Goal: Transaction & Acquisition: Purchase product/service

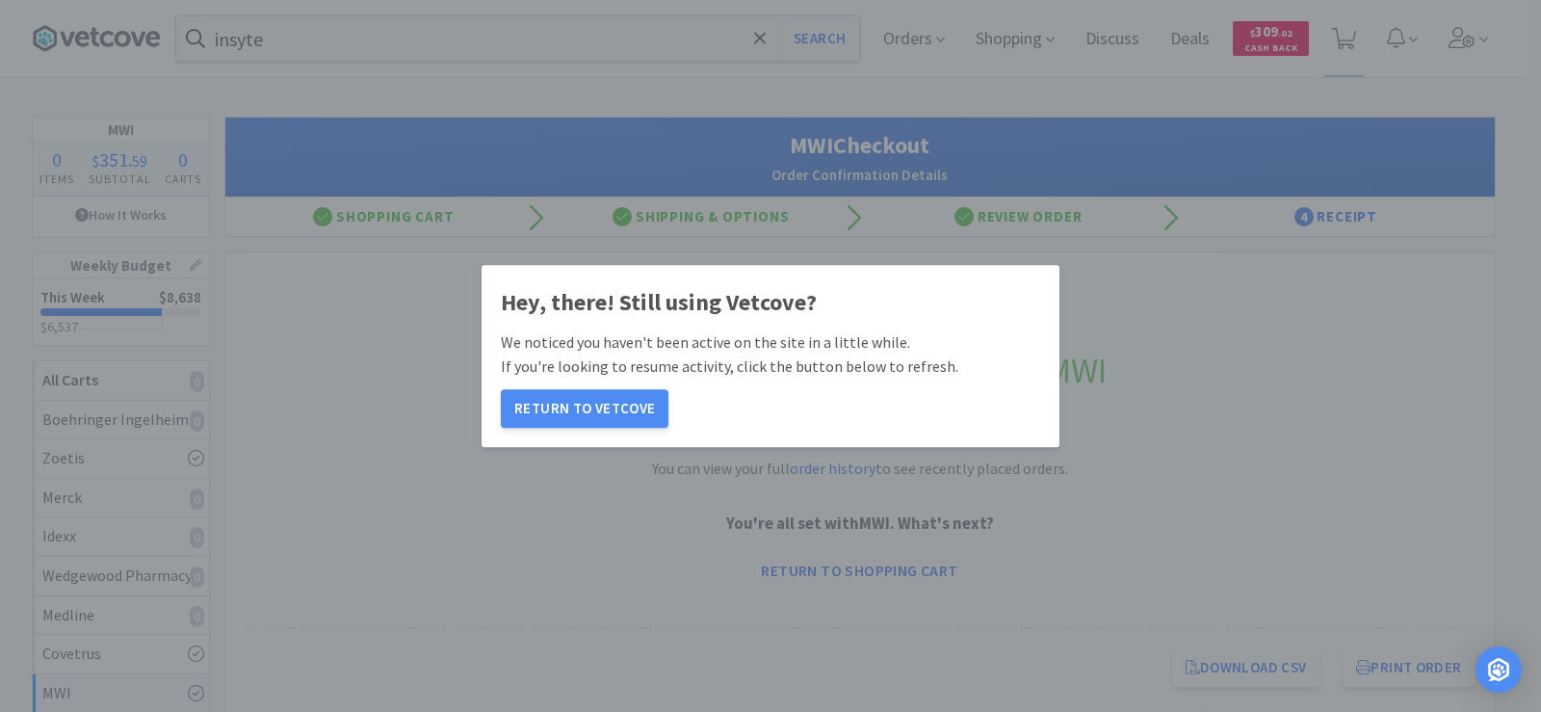
click at [599, 404] on button "Return to Vetcove" at bounding box center [585, 408] width 168 height 39
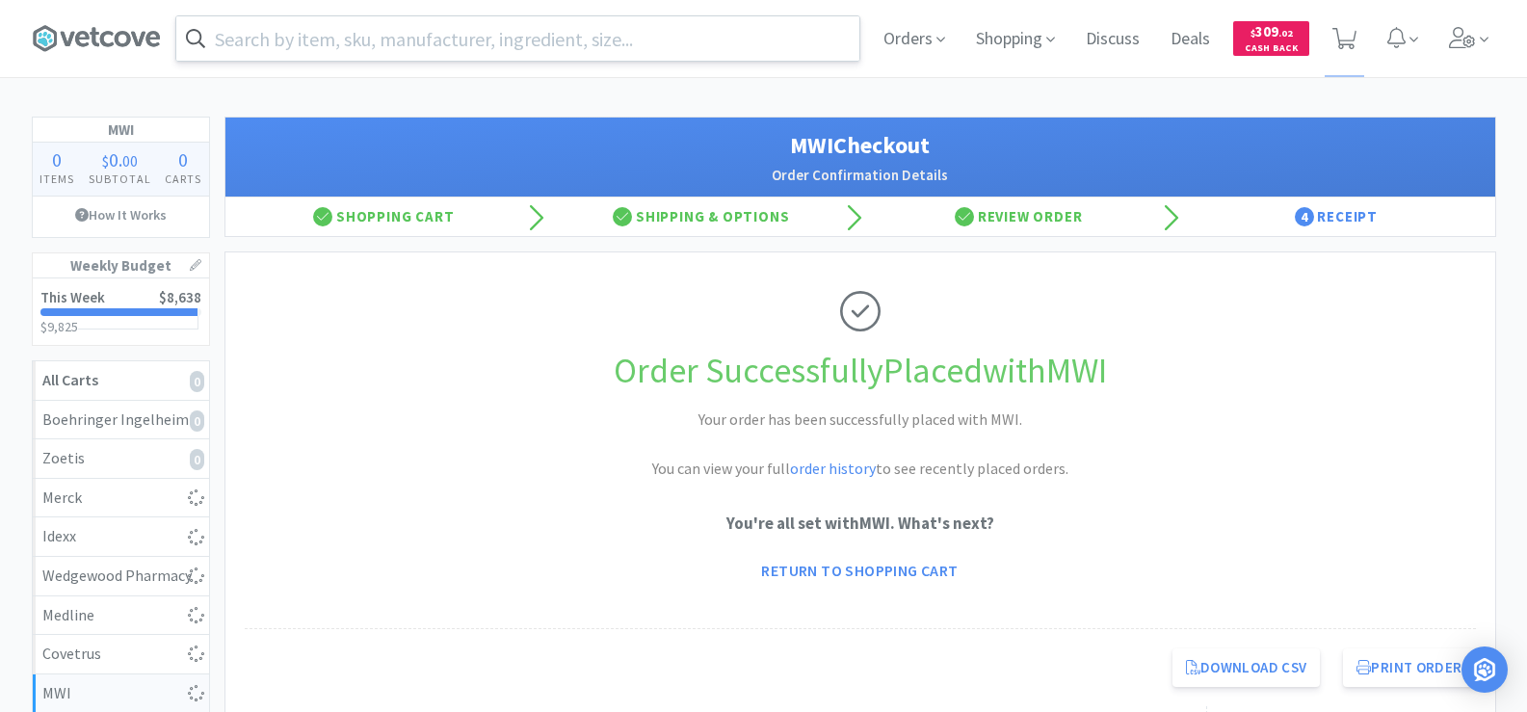
click at [327, 40] on input "text" at bounding box center [517, 38] width 683 height 44
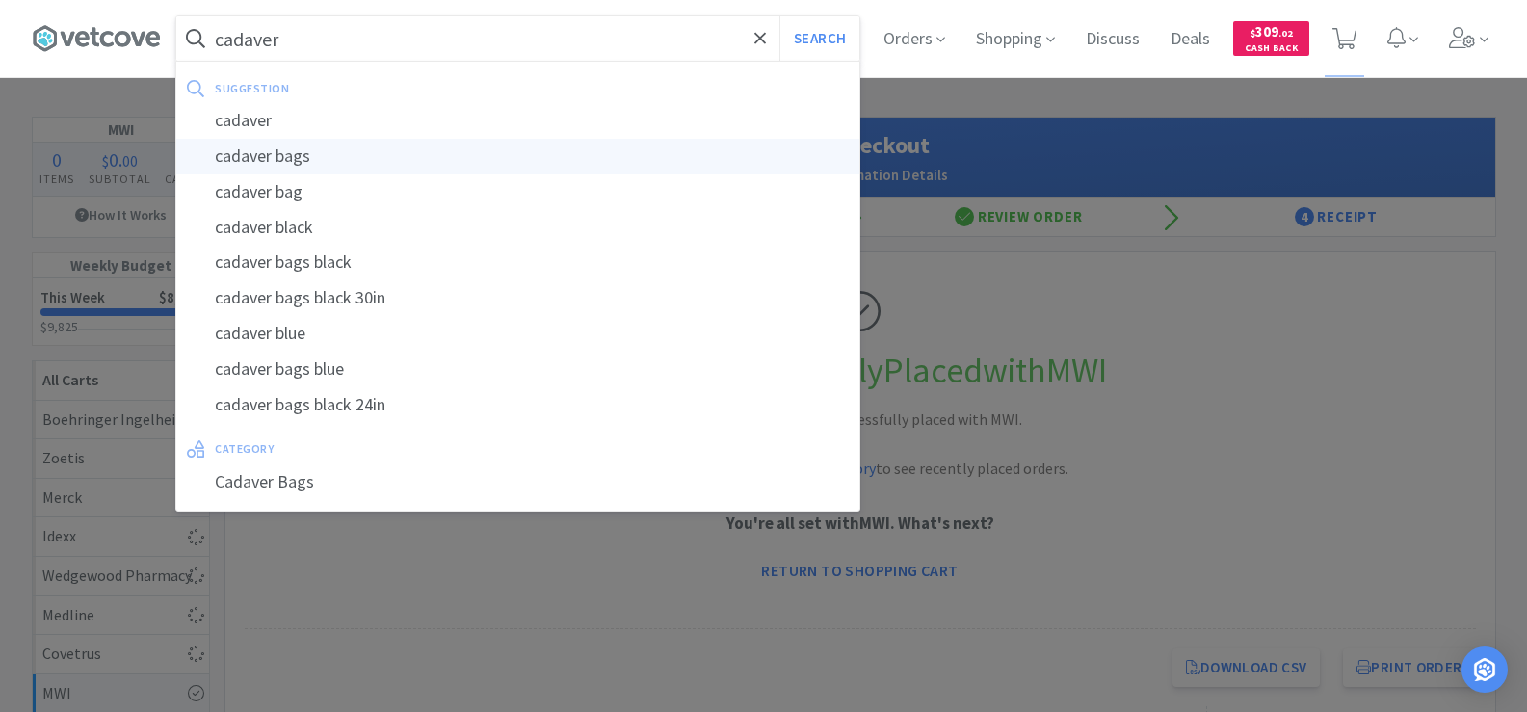
click at [372, 162] on div "cadaver bags" at bounding box center [517, 157] width 683 height 36
type input "cadaver bags"
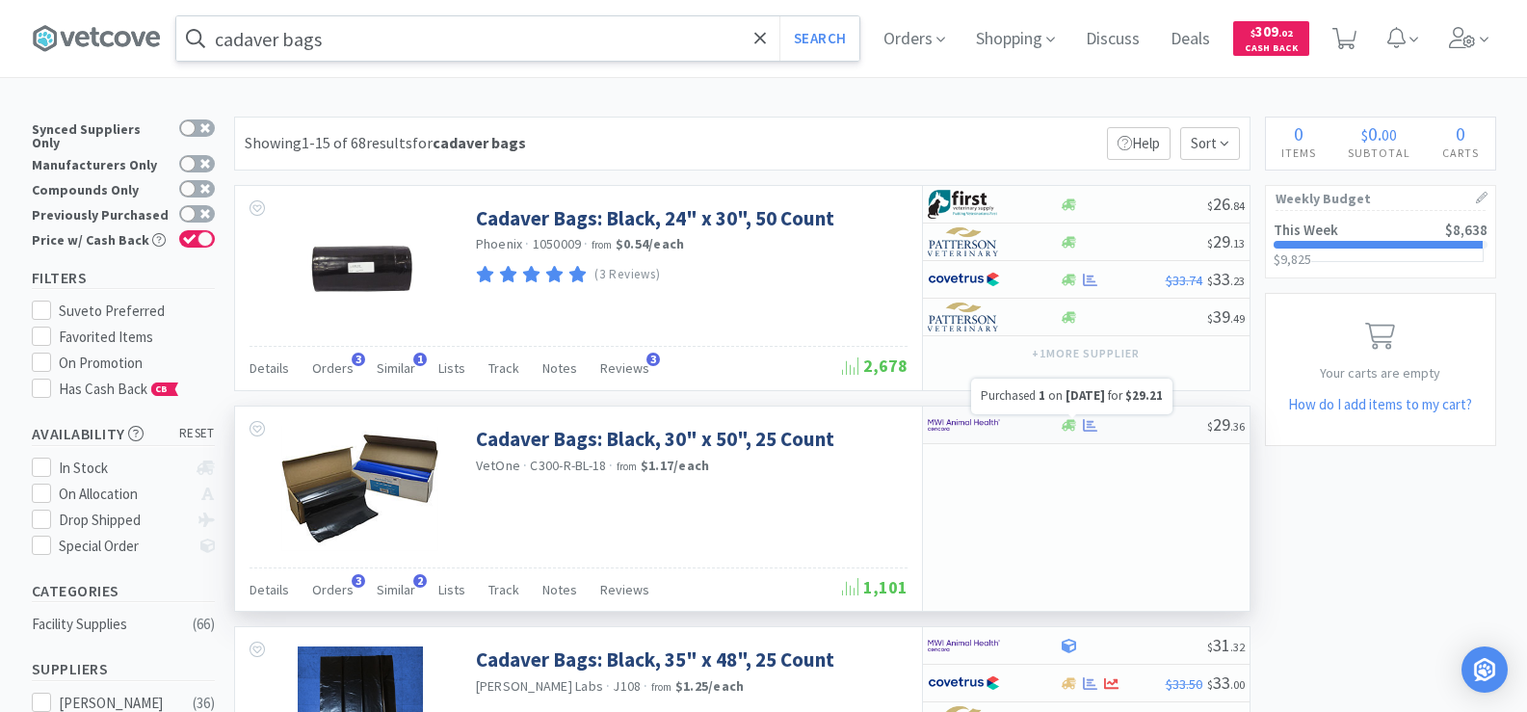
click at [1088, 428] on icon at bounding box center [1090, 425] width 14 height 13
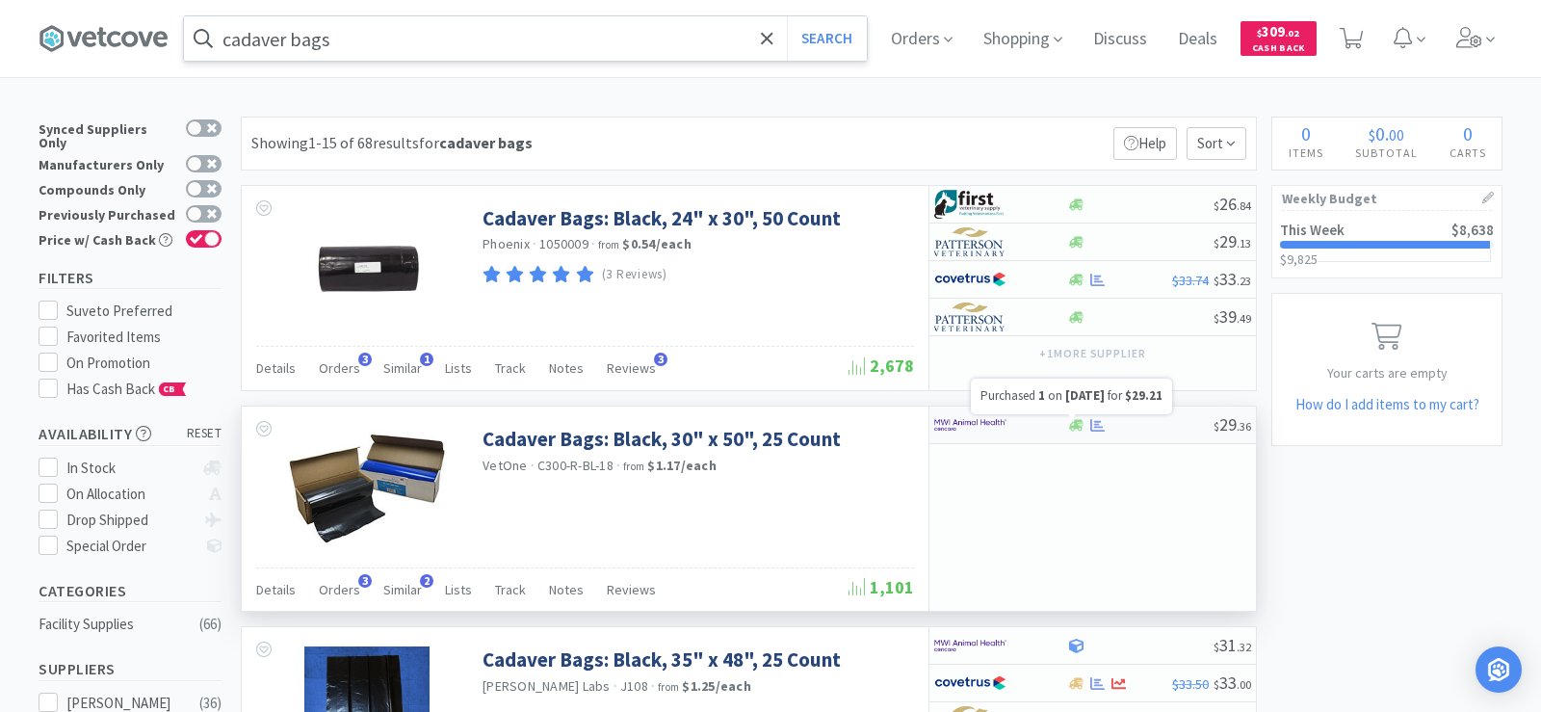
select select "1"
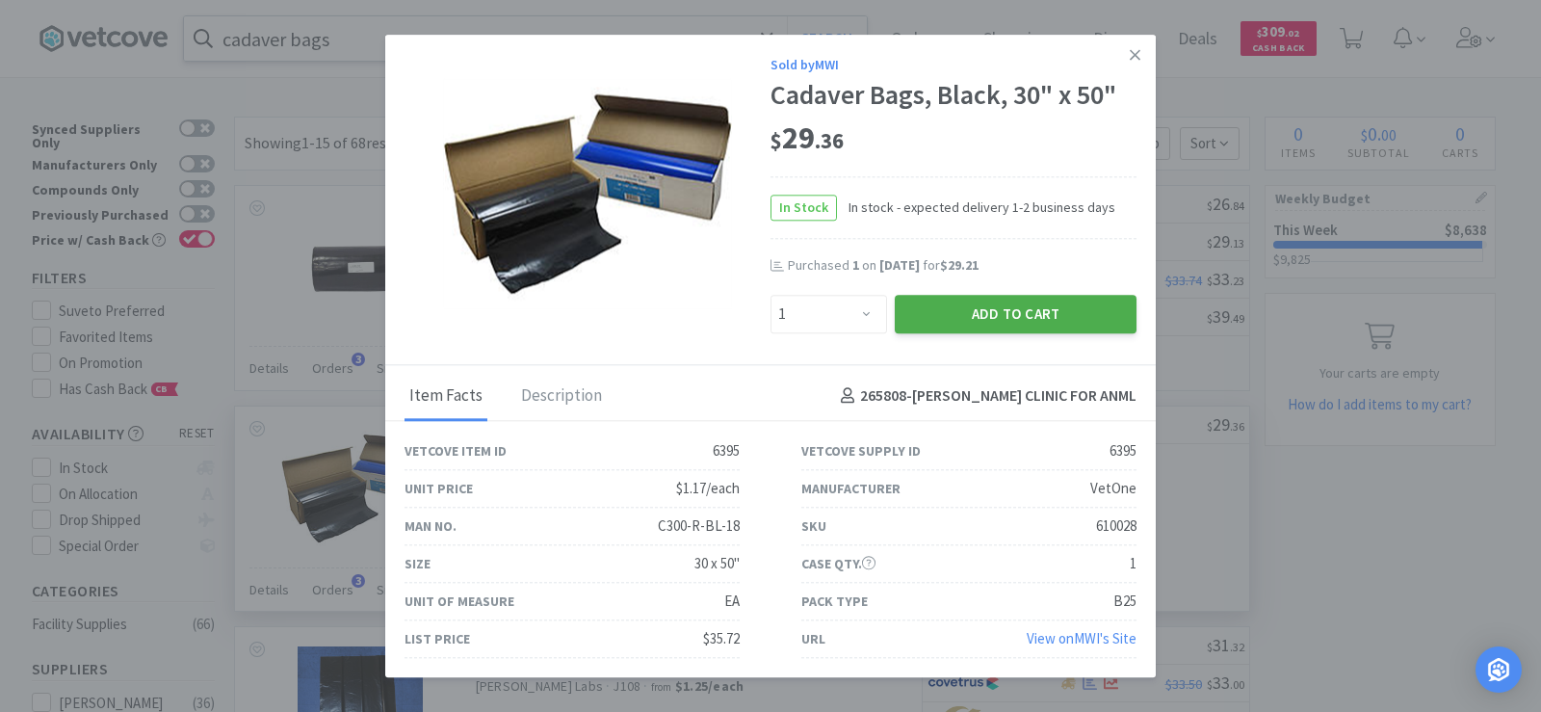
click at [981, 325] on button "Add to Cart" at bounding box center [1016, 314] width 242 height 39
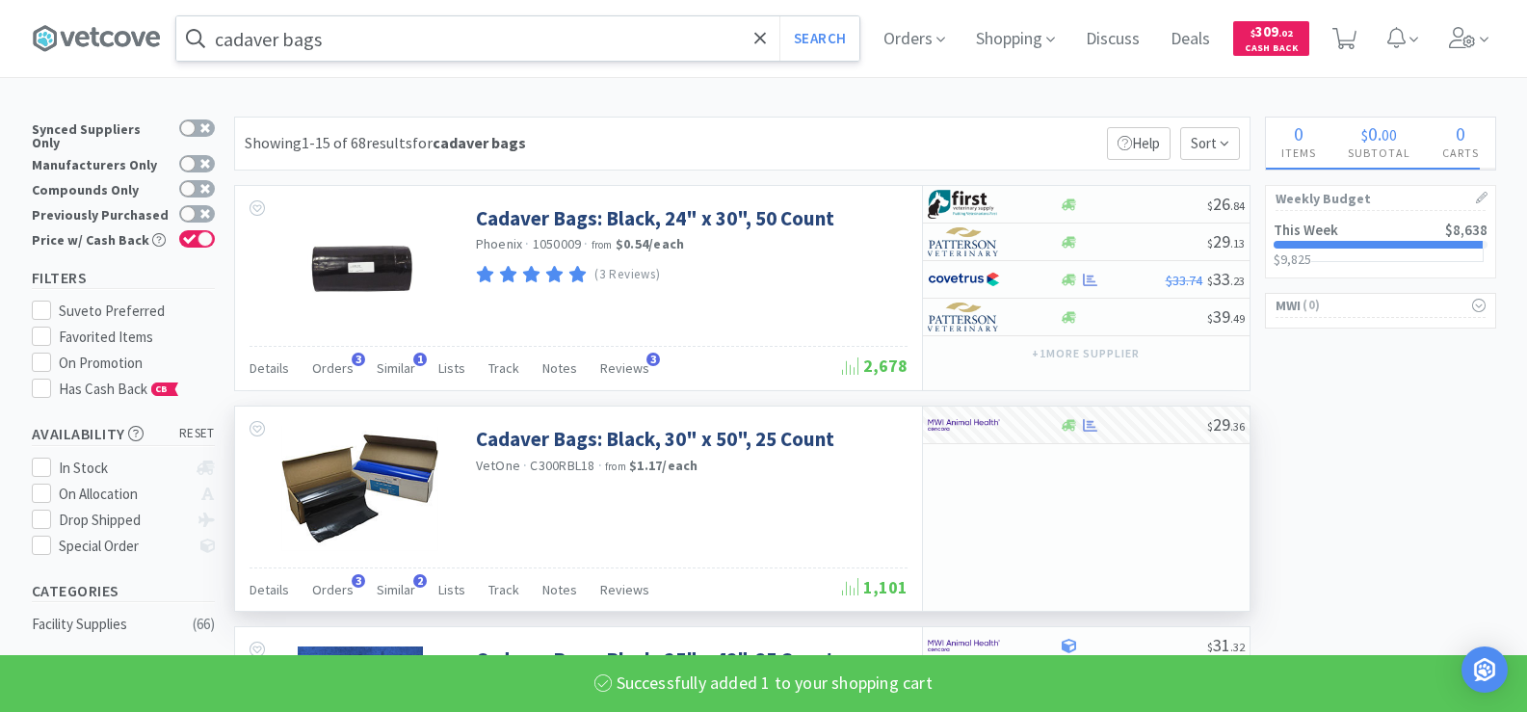
select select "1"
